Goal: Task Accomplishment & Management: Complete application form

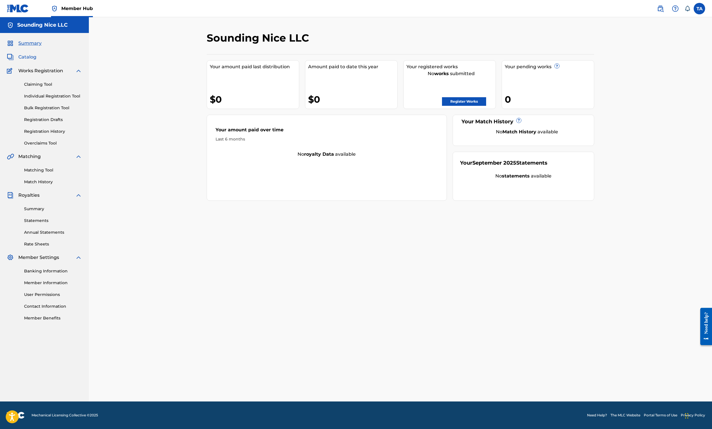
click at [36, 60] on span "Catalog" at bounding box center [27, 57] width 18 height 7
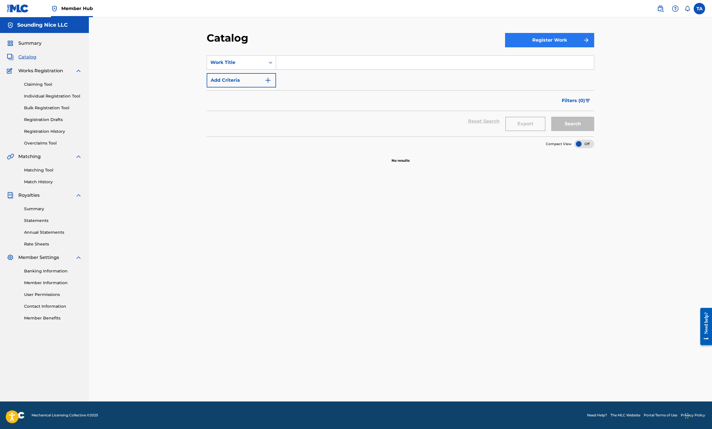
click at [594, 47] on button "Register Work" at bounding box center [549, 40] width 89 height 14
click at [594, 66] on link "Individual" at bounding box center [549, 59] width 89 height 14
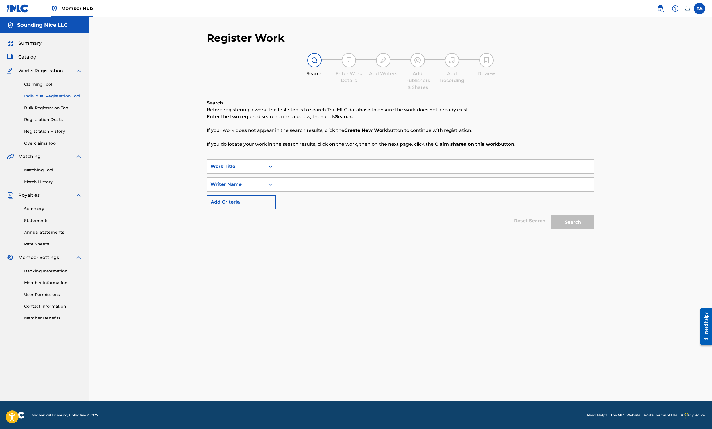
click at [330, 209] on div "SearchWithCriteria6988eb0e-0fbb-40b0-91eb-d3c1f0af04a8 Work Title SearchWithCri…" at bounding box center [400, 184] width 387 height 50
click at [336, 173] on input "Search Form" at bounding box center [435, 167] width 318 height 14
paste input "1. Across the Stars"
click at [311, 173] on input "1. Across the Stars" at bounding box center [435, 167] width 318 height 14
type input "Across the Stars"
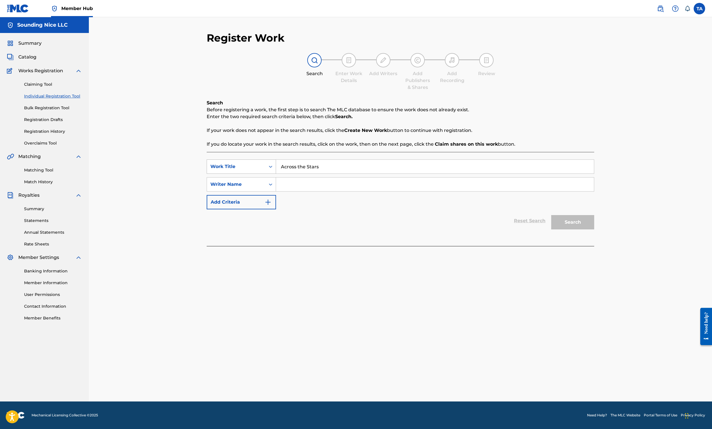
click at [273, 169] on icon "Search Form" at bounding box center [271, 167] width 6 height 6
click at [451, 209] on div "SearchWithCriteria6988eb0e-0fbb-40b0-91eb-d3c1f0af04a8 Work Title selected, 7 o…" at bounding box center [400, 184] width 387 height 50
click at [276, 189] on div "Search Form" at bounding box center [270, 184] width 10 height 10
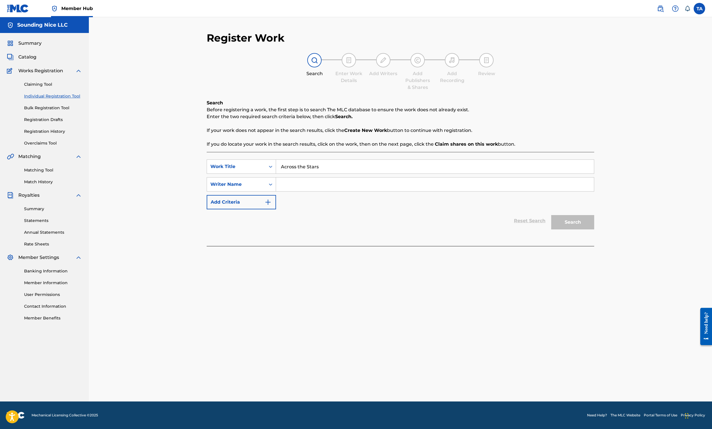
click at [322, 191] on input "Search Form" at bounding box center [435, 184] width 318 height 14
type input "Yume Cello"
click at [265, 190] on div "Writer Name" at bounding box center [236, 184] width 58 height 11
click at [454, 232] on div "Reset Search Search" at bounding box center [400, 220] width 387 height 23
click at [594, 229] on button "Search" at bounding box center [572, 222] width 43 height 14
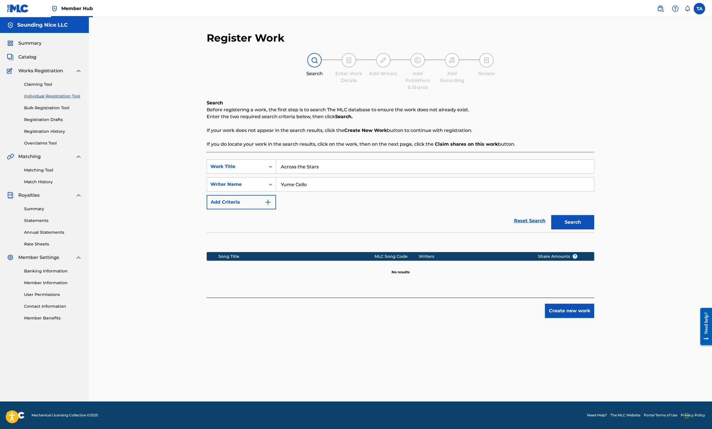
scroll to position [46, 0]
